Goal: Task Accomplishment & Management: Manage account settings

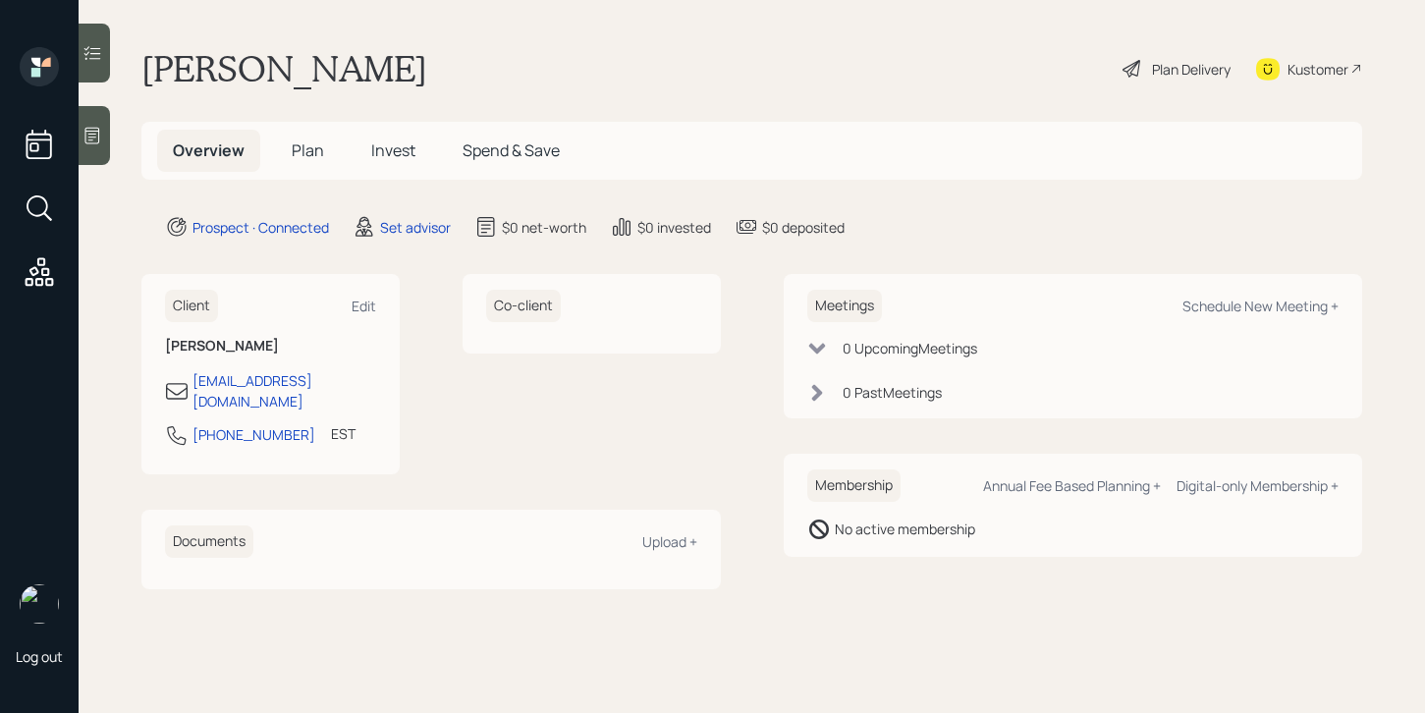
click at [84, 132] on icon at bounding box center [92, 136] width 20 height 20
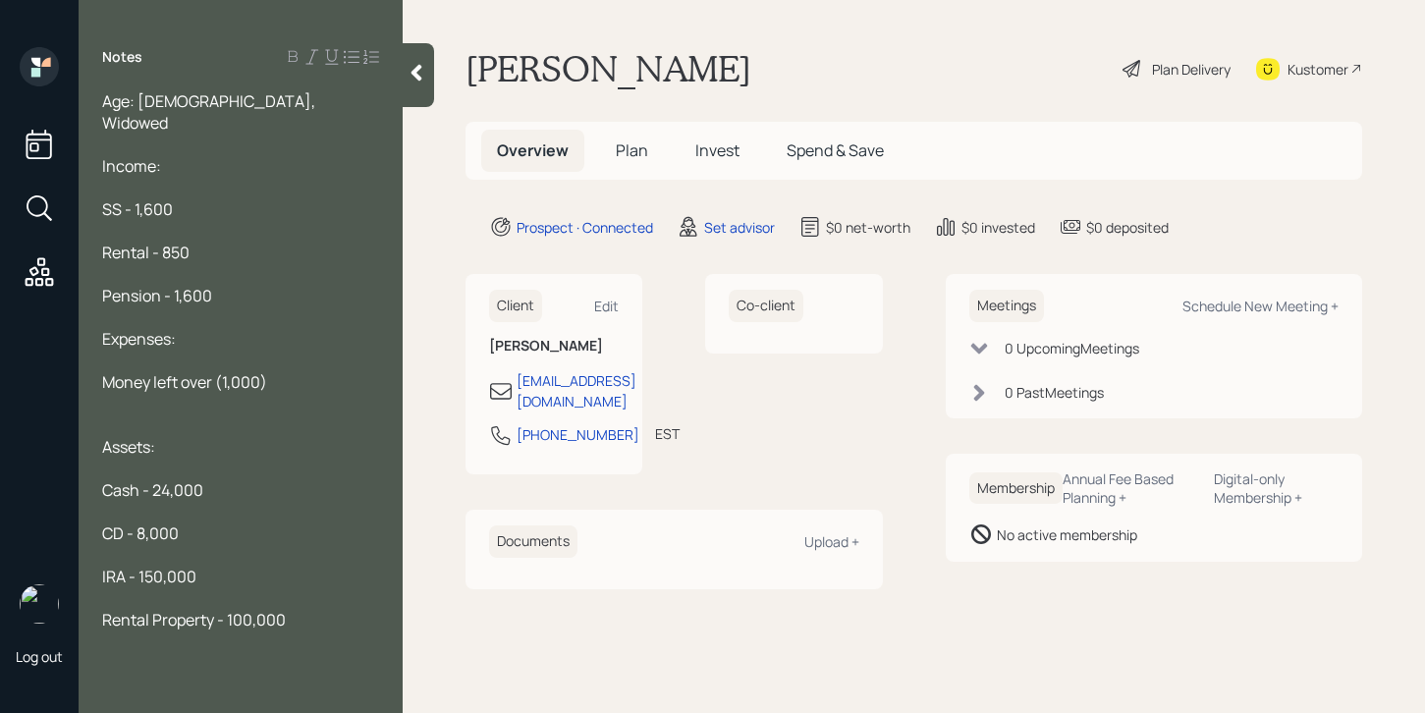
click at [154, 609] on span "Rental Property - 100,000" at bounding box center [194, 620] width 184 height 22
click at [216, 609] on span "Rental Property - 100,000" at bounding box center [194, 620] width 184 height 22
click at [349, 609] on span "Rental Property & Primary - 100,000" at bounding box center [229, 620] width 255 height 22
click at [357, 609] on span "Rental Property & Primary - 100,000" at bounding box center [229, 620] width 255 height 22
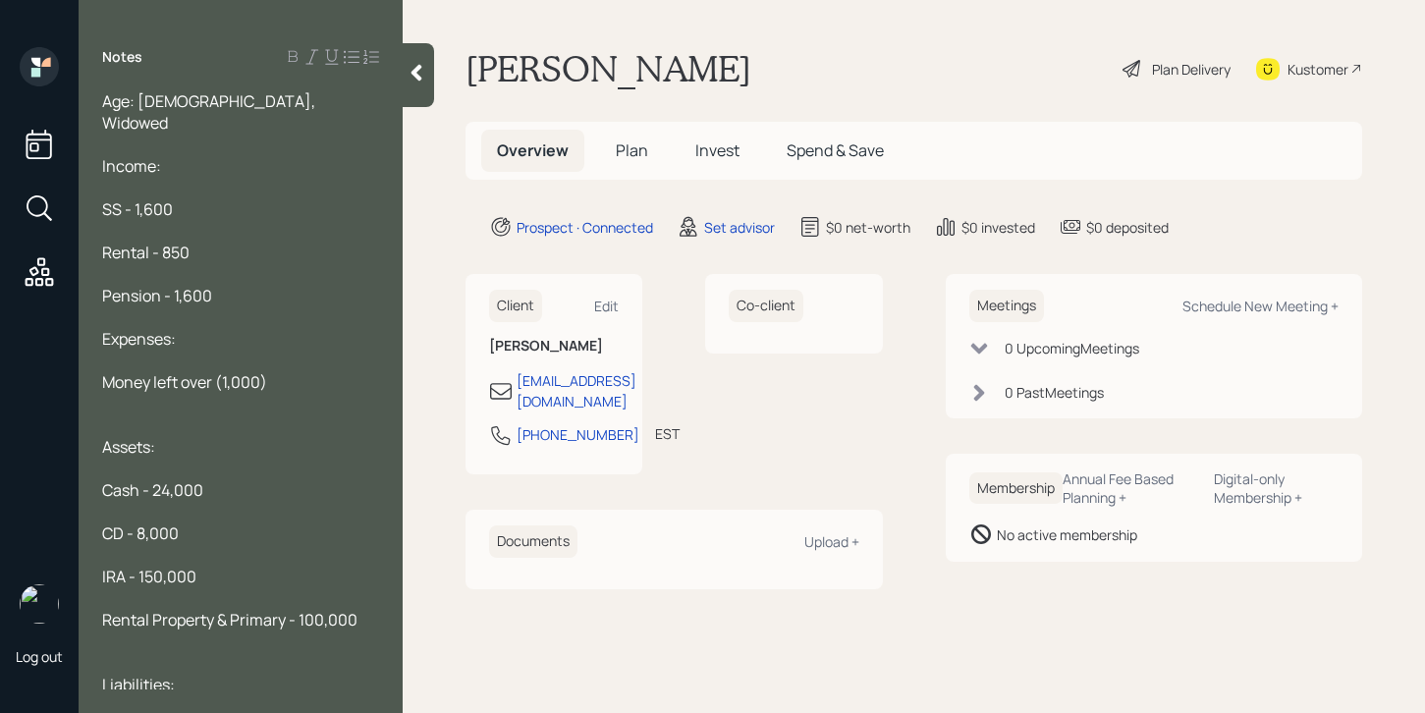
click at [260, 134] on div at bounding box center [240, 145] width 277 height 22
click at [262, 90] on div "Age: [DEMOGRAPHIC_DATA], Widowed" at bounding box center [240, 111] width 277 height 43
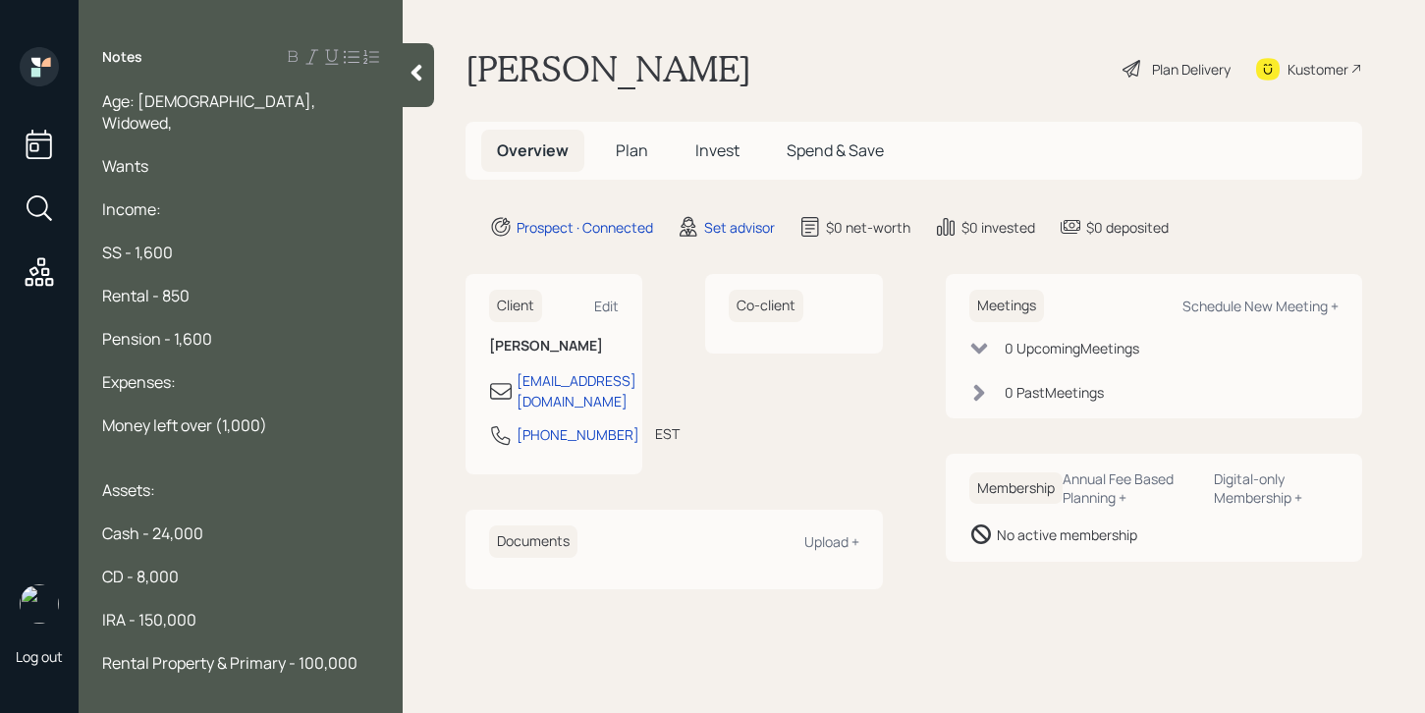
click at [420, 80] on icon at bounding box center [416, 73] width 11 height 17
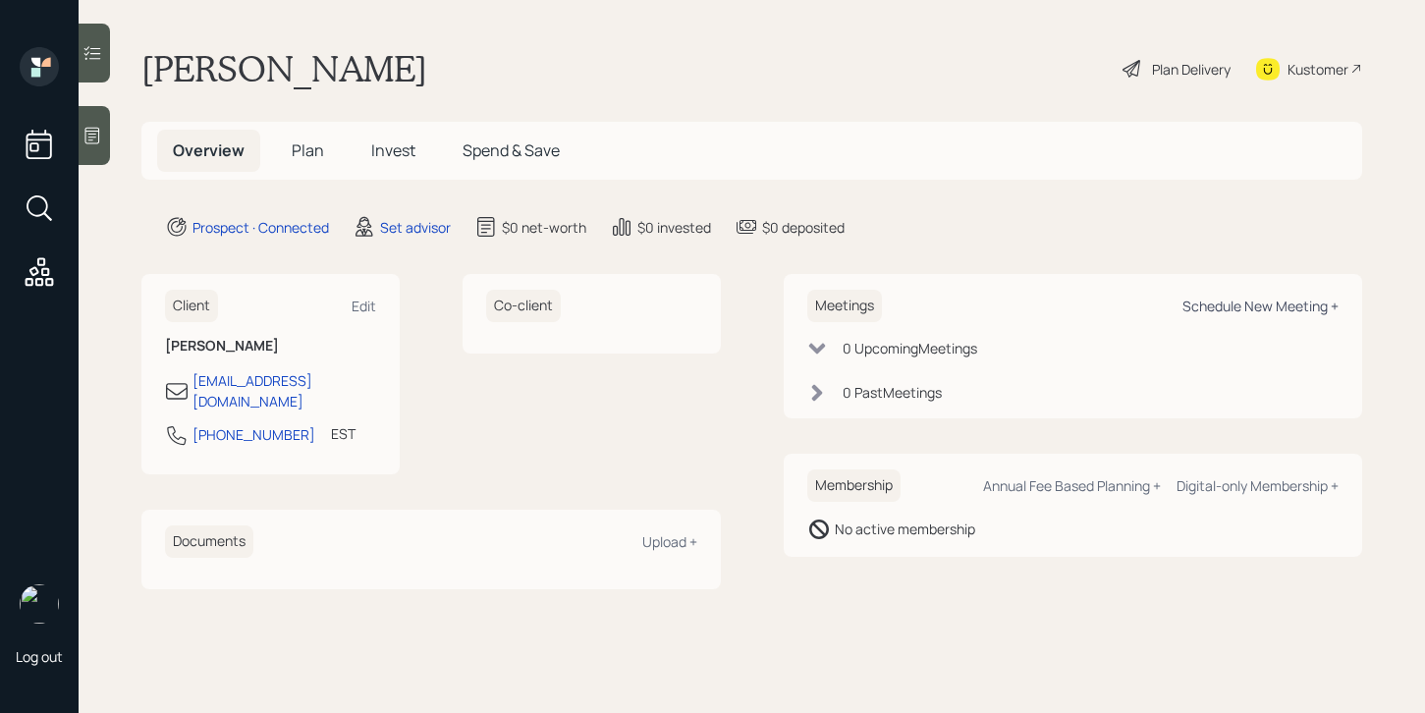
click at [1222, 307] on div "Schedule New Meeting +" at bounding box center [1260, 306] width 156 height 19
select select "round-[PERSON_NAME]"
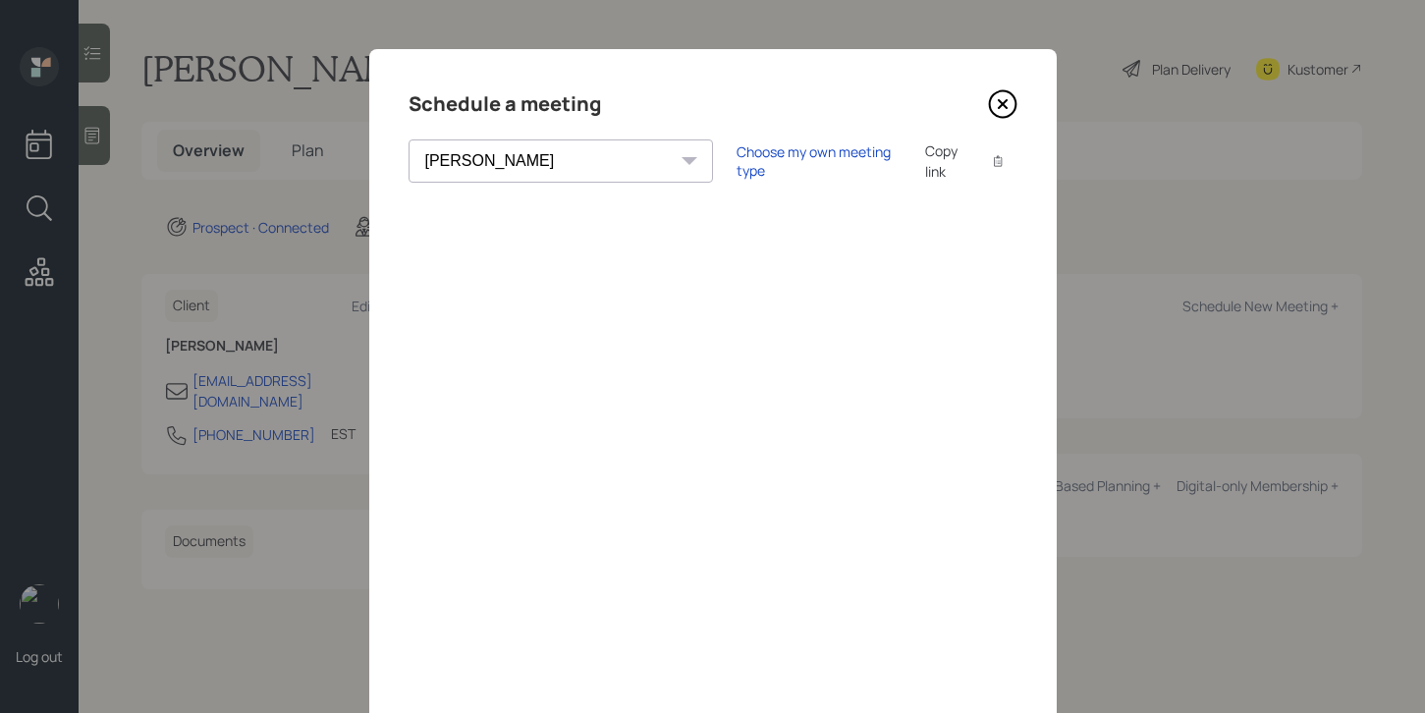
click at [550, 159] on div "[PERSON_NAME] [PERSON_NAME] [PERSON_NAME] [PERSON_NAME] [PERSON_NAME] [PERSON_N…" at bounding box center [561, 160] width 304 height 43
click at [555, 162] on div "[PERSON_NAME] [PERSON_NAME] [PERSON_NAME] [PERSON_NAME] [PERSON_NAME] [PERSON_N…" at bounding box center [561, 160] width 304 height 43
click at [549, 165] on select "[PERSON_NAME] [PERSON_NAME] [PERSON_NAME] [PERSON_NAME] [PERSON_NAME] [PERSON_N…" at bounding box center [561, 160] width 304 height 43
click at [737, 168] on div "Choose my own meeting type" at bounding box center [819, 160] width 165 height 37
click at [1005, 108] on icon at bounding box center [1002, 103] width 29 height 29
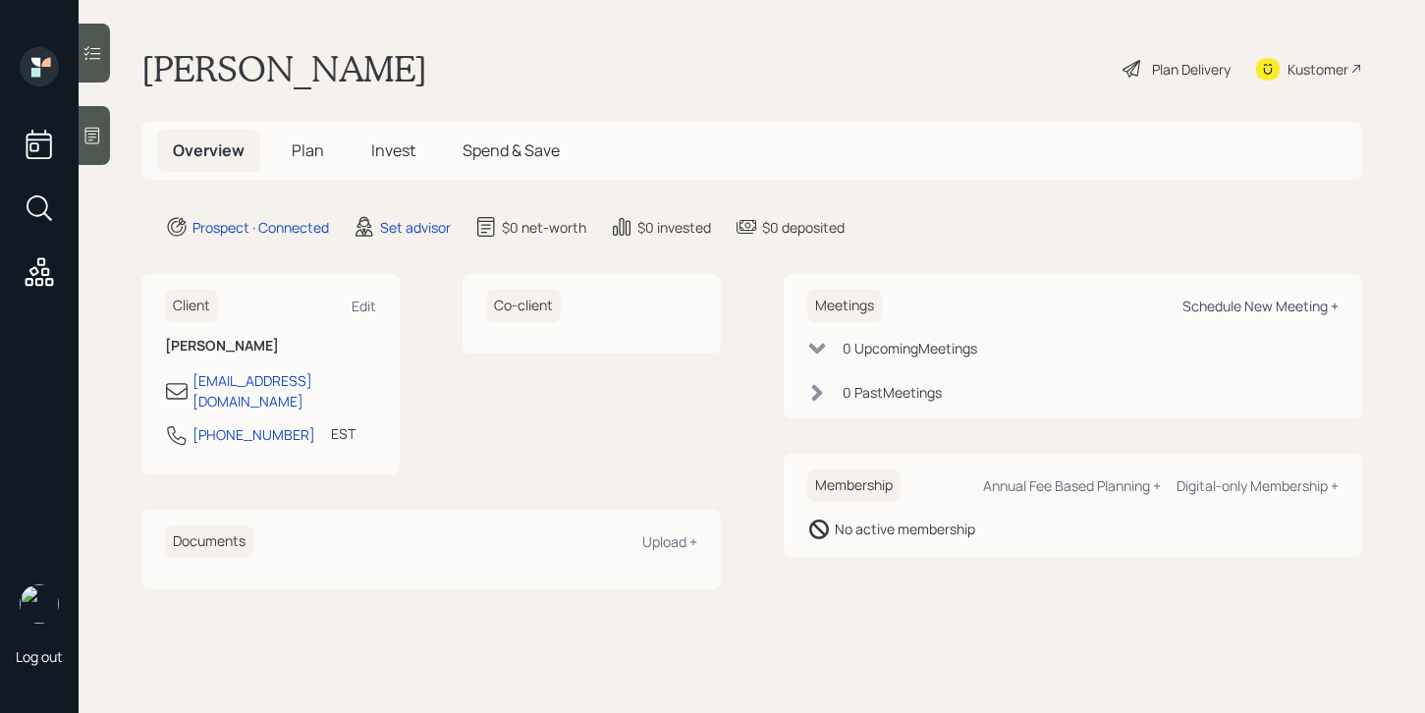
click at [1278, 309] on div "Schedule New Meeting +" at bounding box center [1260, 306] width 156 height 19
select select "round-[PERSON_NAME]"
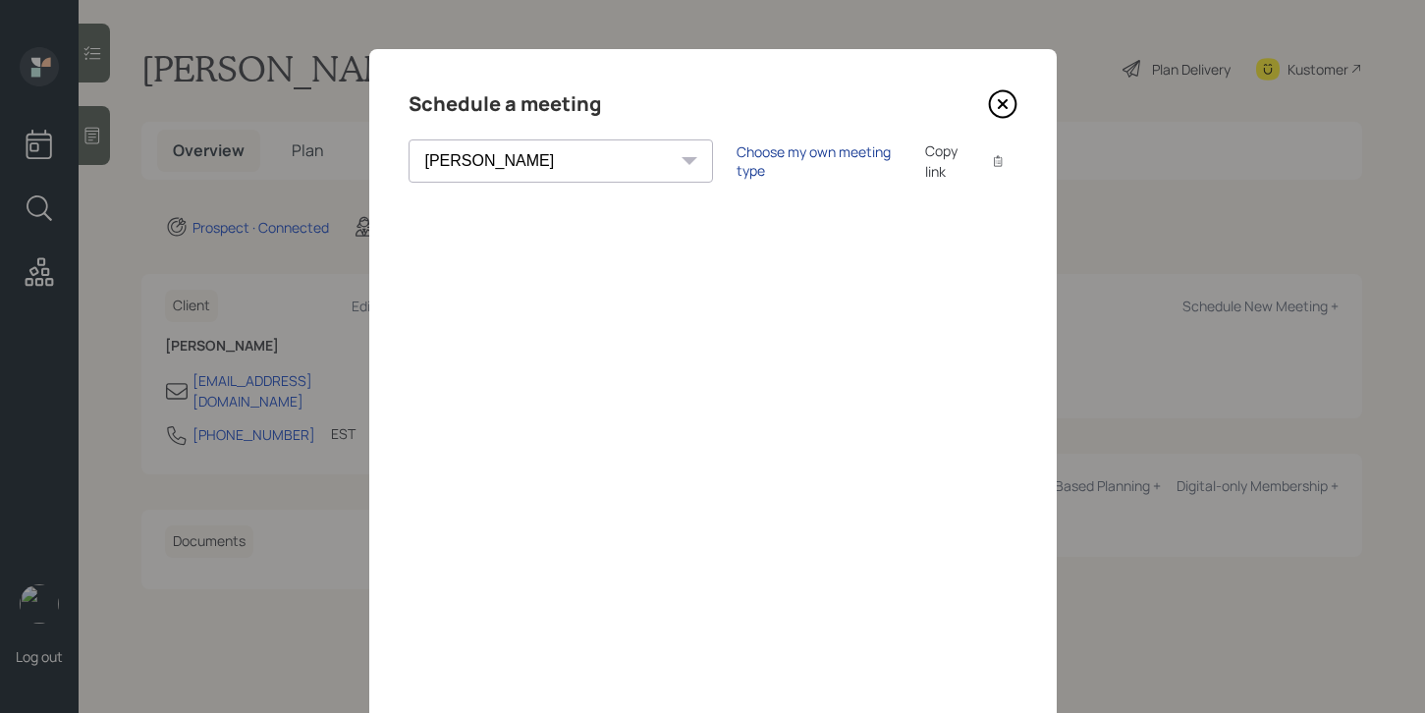
click at [737, 165] on div "Choose my own meeting type" at bounding box center [819, 160] width 165 height 37
click at [996, 118] on icon at bounding box center [1002, 103] width 29 height 29
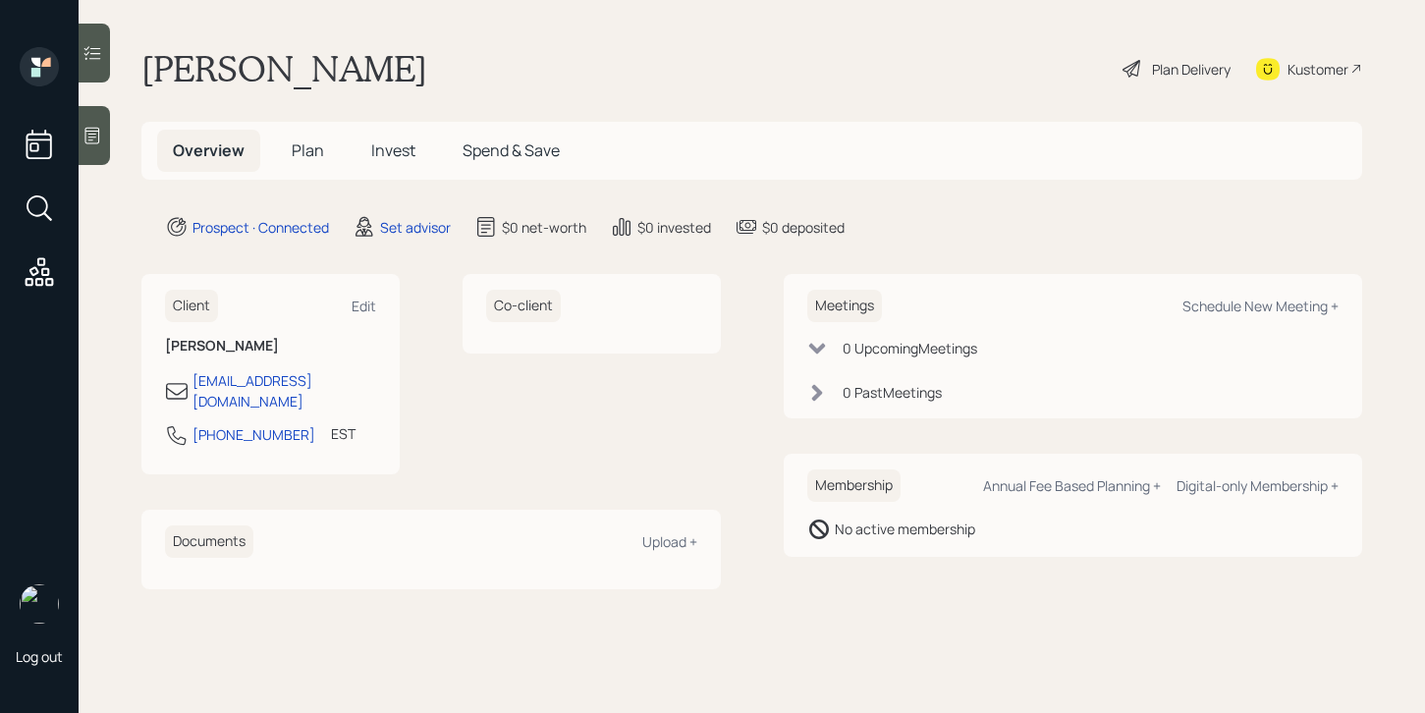
click at [83, 134] on icon at bounding box center [92, 136] width 20 height 20
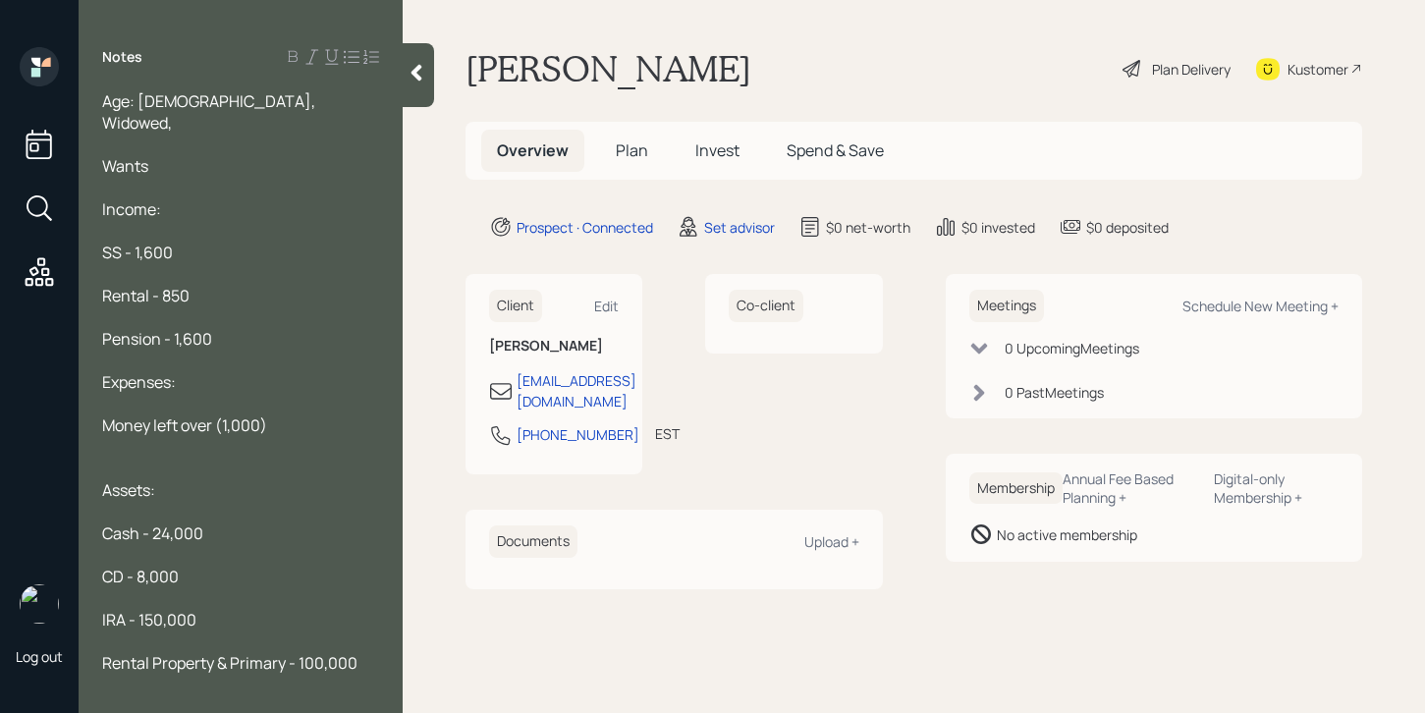
scroll to position [70, 0]
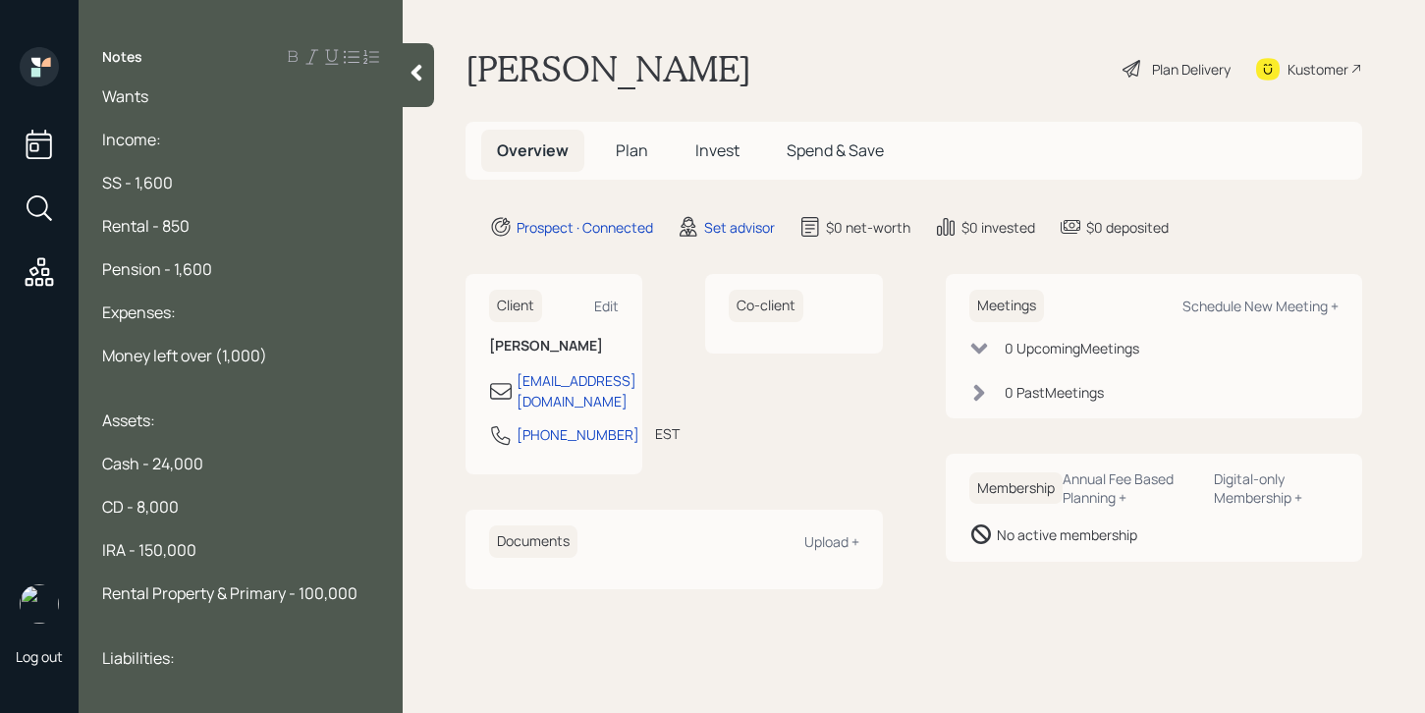
click at [165, 77] on div "Notes Age: [DEMOGRAPHIC_DATA], Widowed, Wants Income: SS - 1,600 Rental - 850 P…" at bounding box center [241, 368] width 324 height 642
click at [127, 129] on span "Income:" at bounding box center [131, 140] width 59 height 22
click at [107, 129] on span "Income:" at bounding box center [131, 140] width 59 height 22
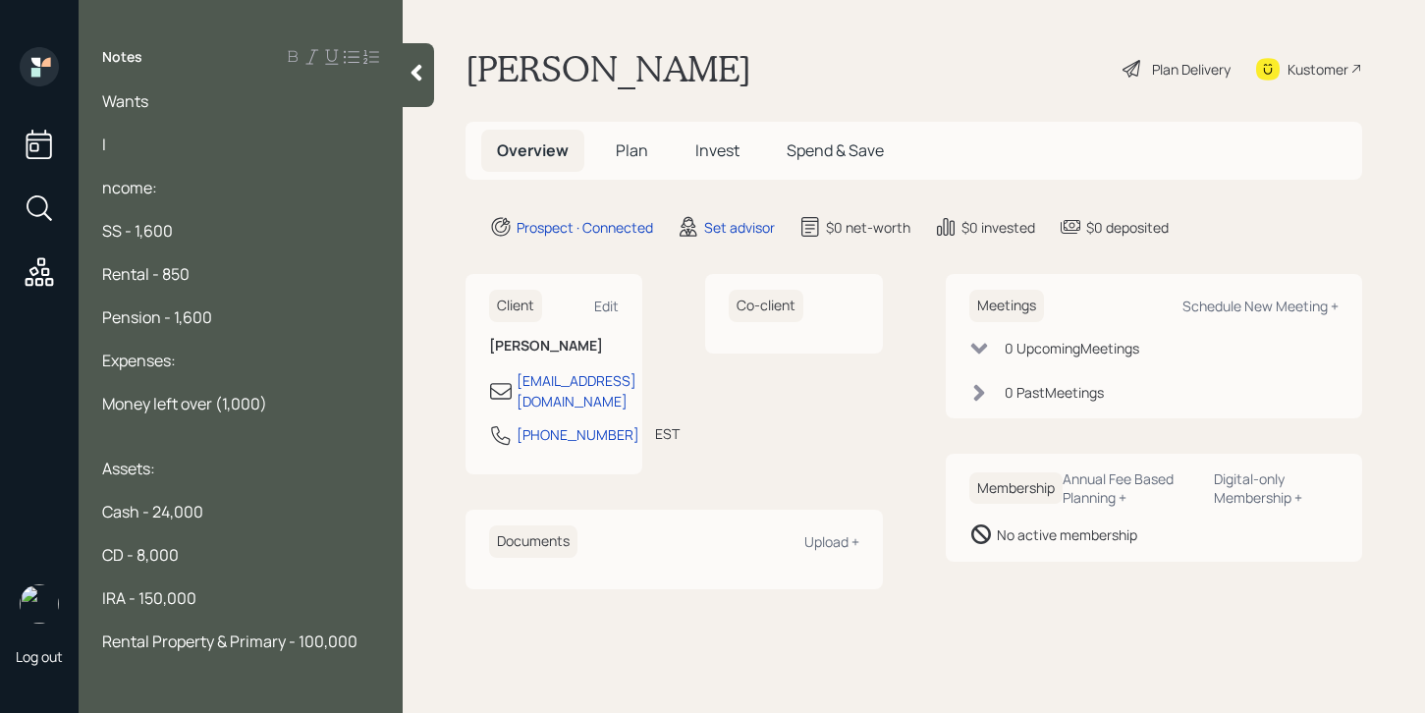
scroll to position [43, 0]
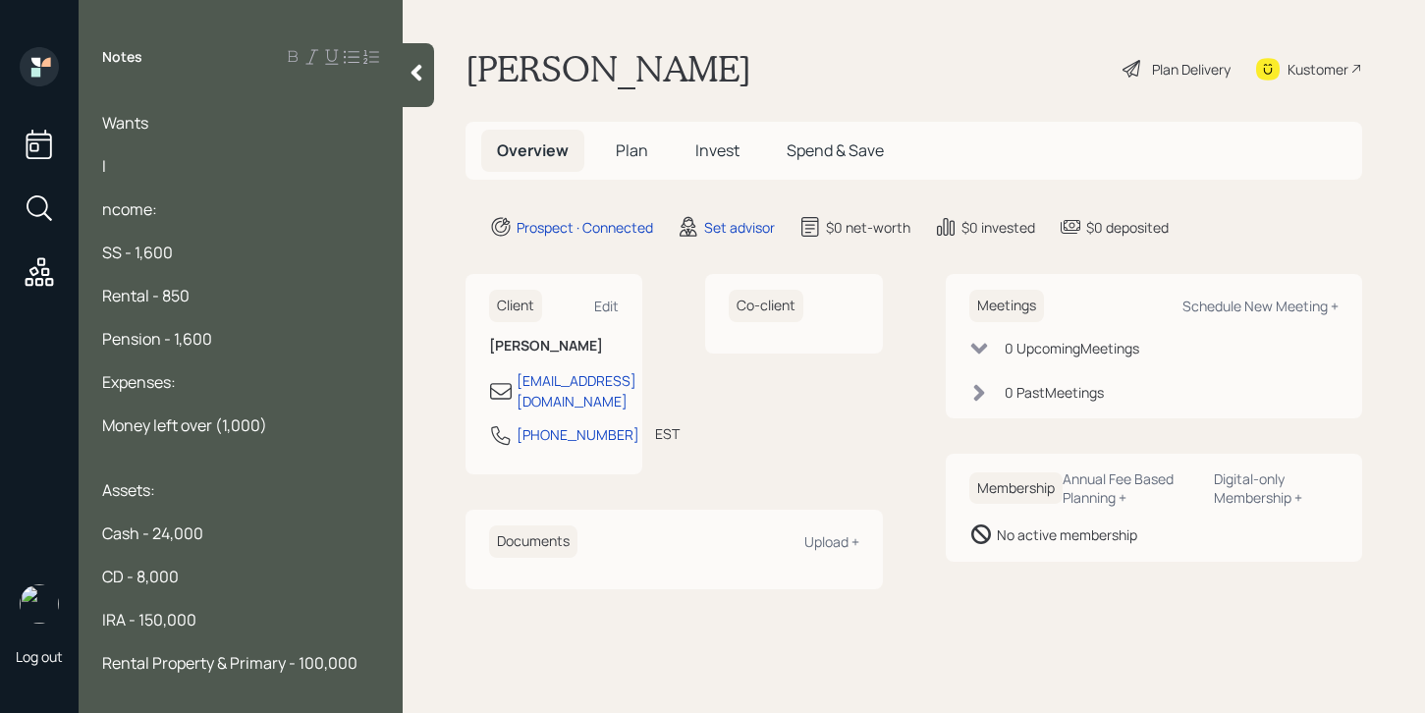
click at [90, 183] on div "Age: [DEMOGRAPHIC_DATA], Widowed, Wants I ncome: SS - 1,600 Rental - 850 Pensio…" at bounding box center [241, 389] width 324 height 599
click at [103, 198] on span "ncome:" at bounding box center [129, 209] width 55 height 22
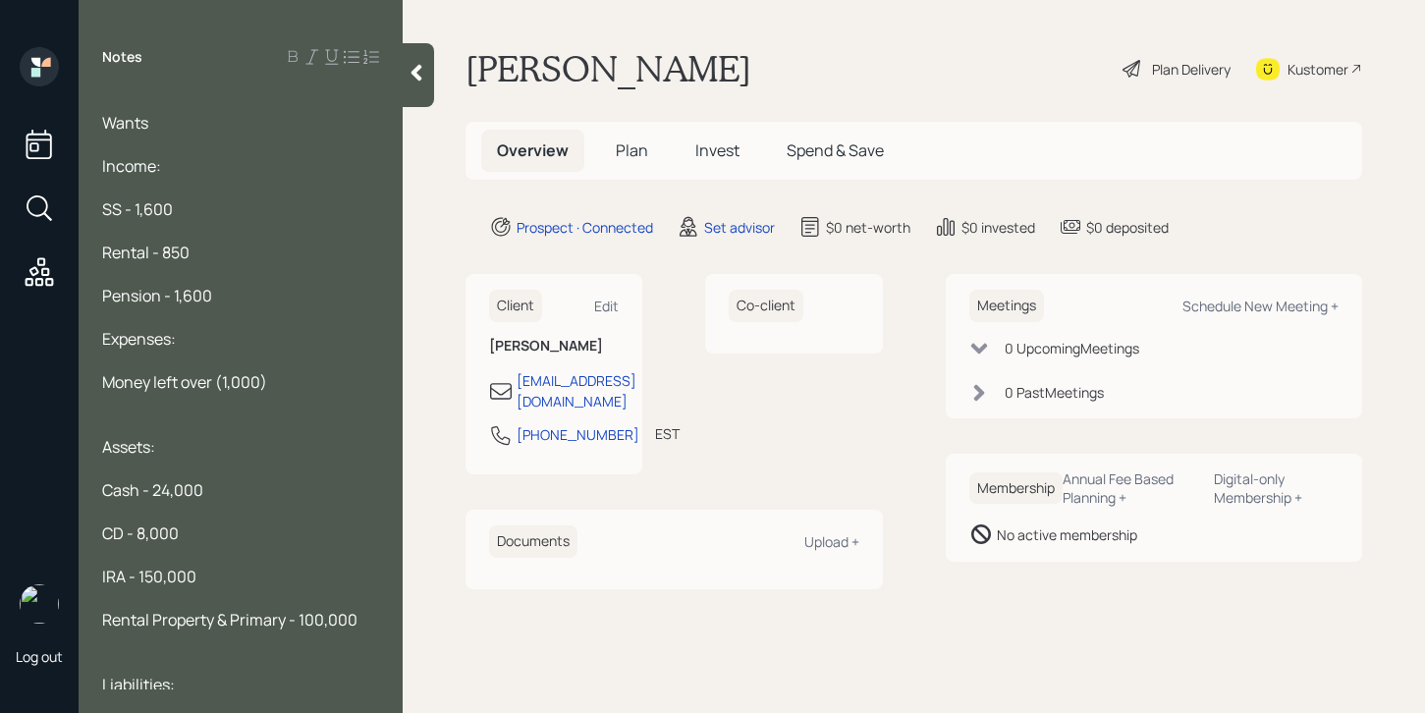
click at [177, 134] on div at bounding box center [240, 145] width 277 height 22
click at [182, 112] on div "Wants" at bounding box center [240, 123] width 277 height 22
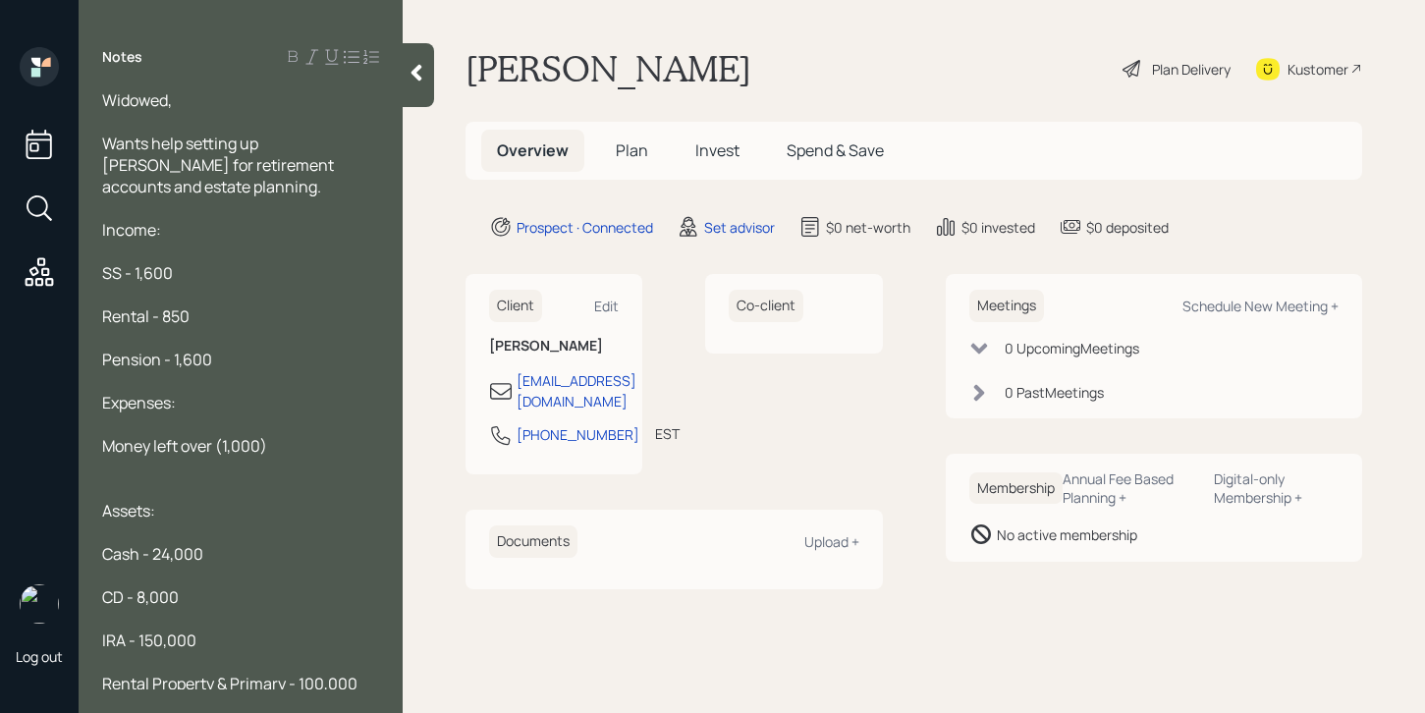
scroll to position [0, 0]
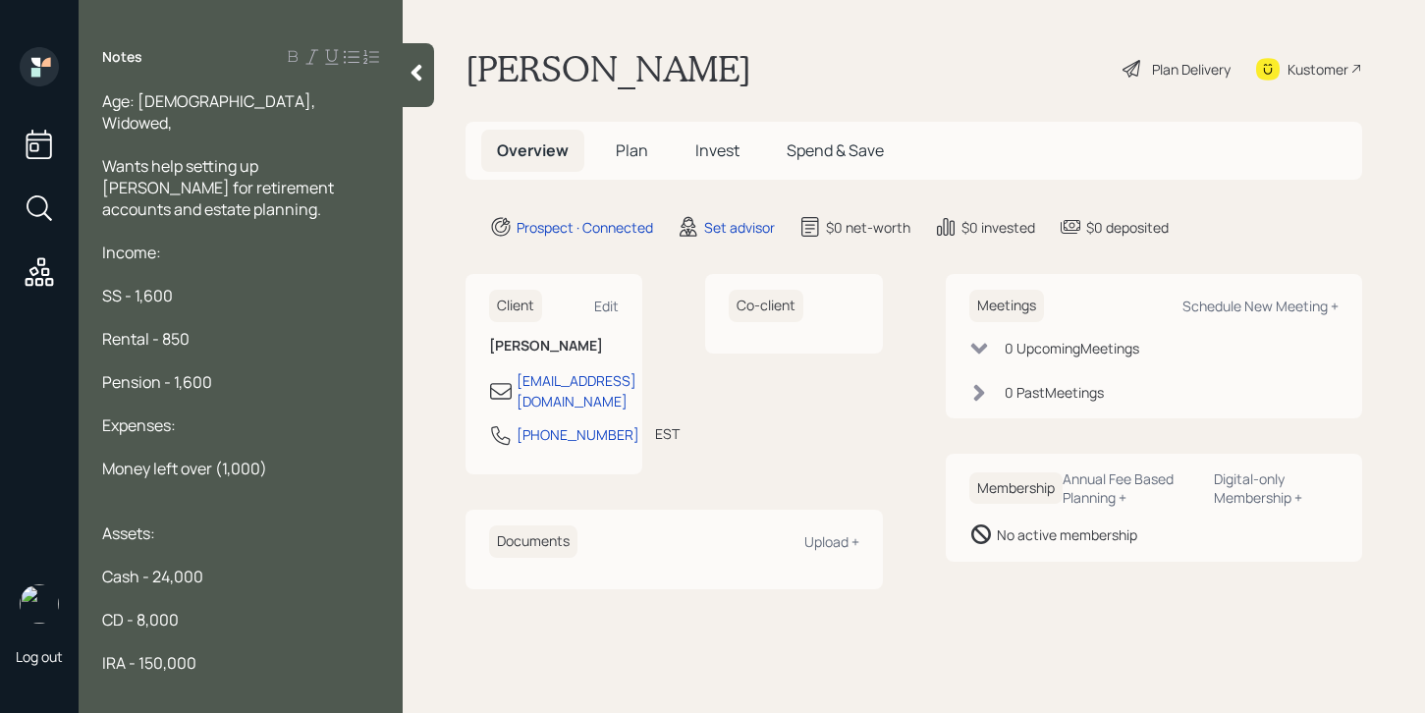
click at [427, 66] on div at bounding box center [418, 75] width 31 height 64
